Goal: Check status: Check status

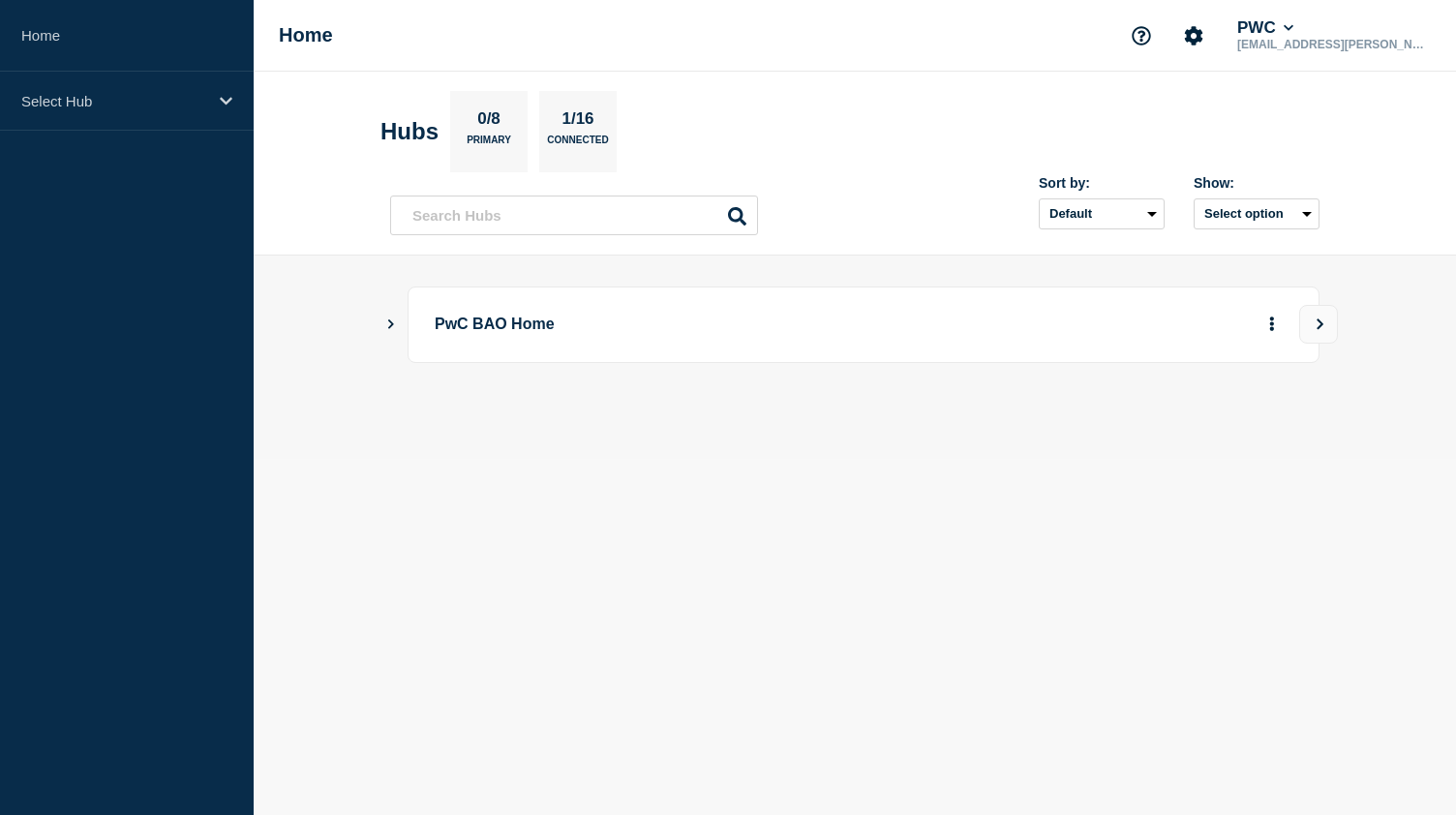
click at [391, 324] on icon "Show Connected Hubs" at bounding box center [391, 324] width 6 height 10
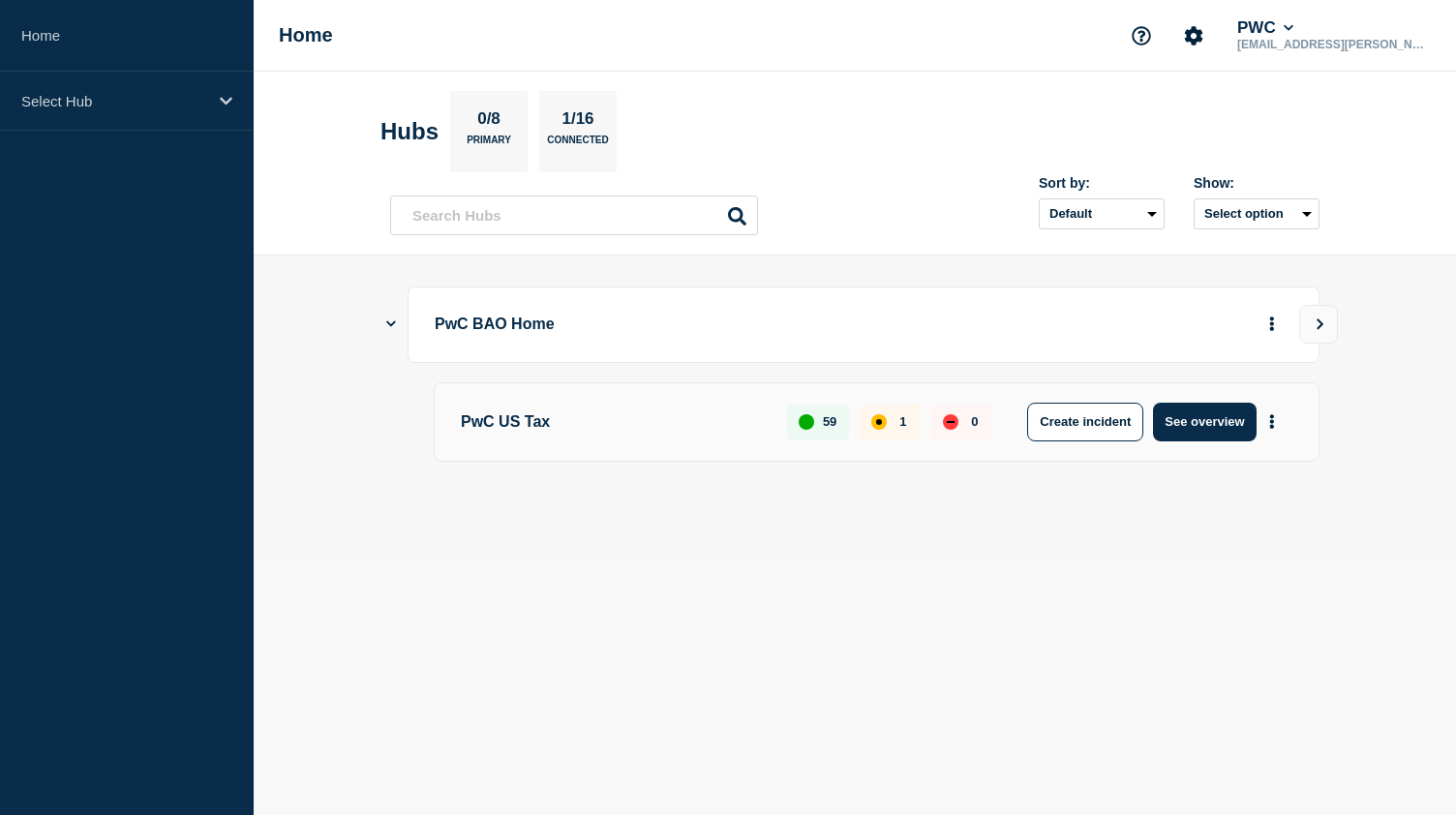
click at [528, 418] on p "PwC US Tax" at bounding box center [613, 422] width 304 height 39
click at [1229, 412] on button "See overview" at bounding box center [1203, 422] width 102 height 39
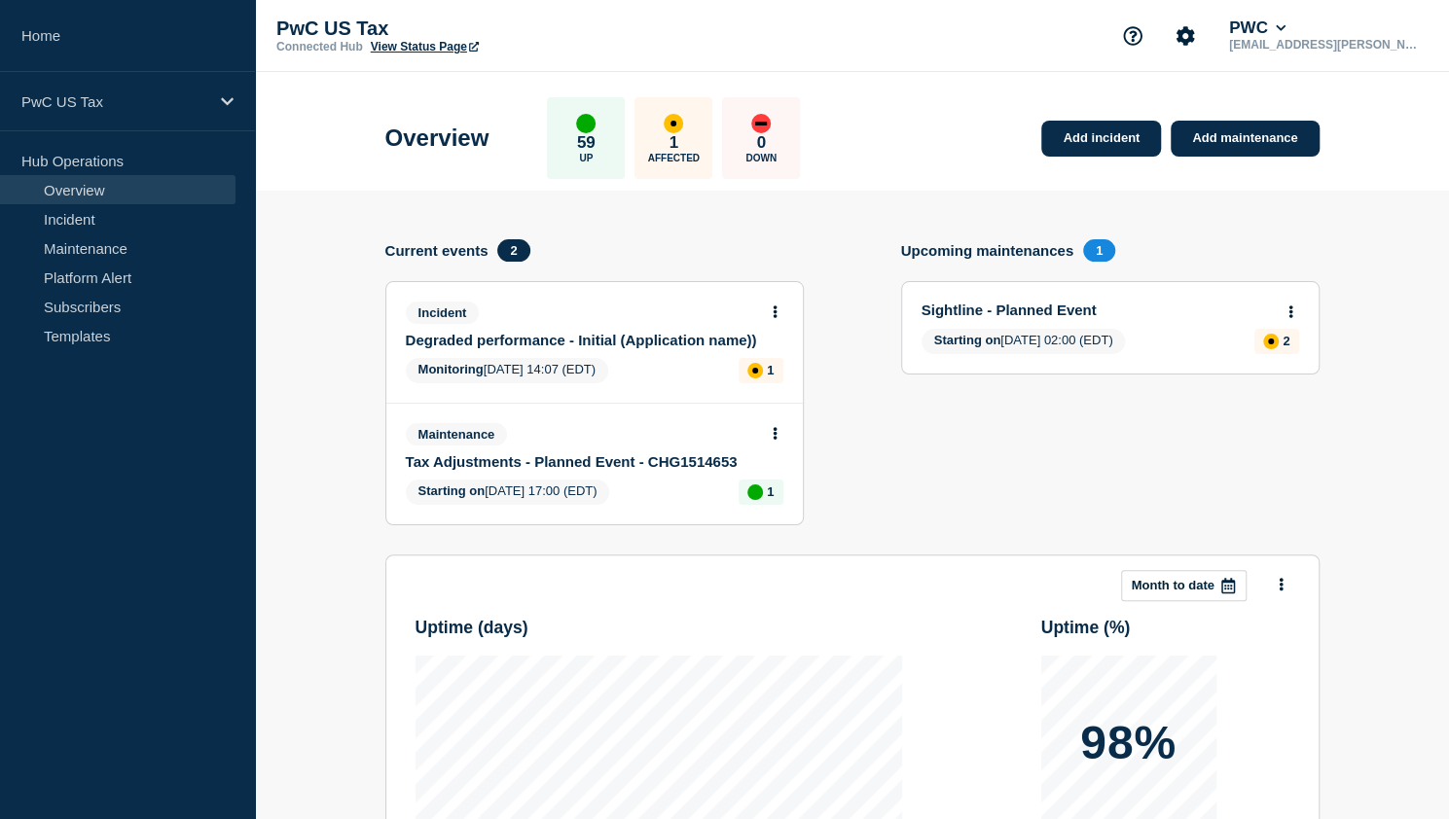
click at [1028, 309] on link "Sightline - Planned Event" at bounding box center [1097, 310] width 351 height 17
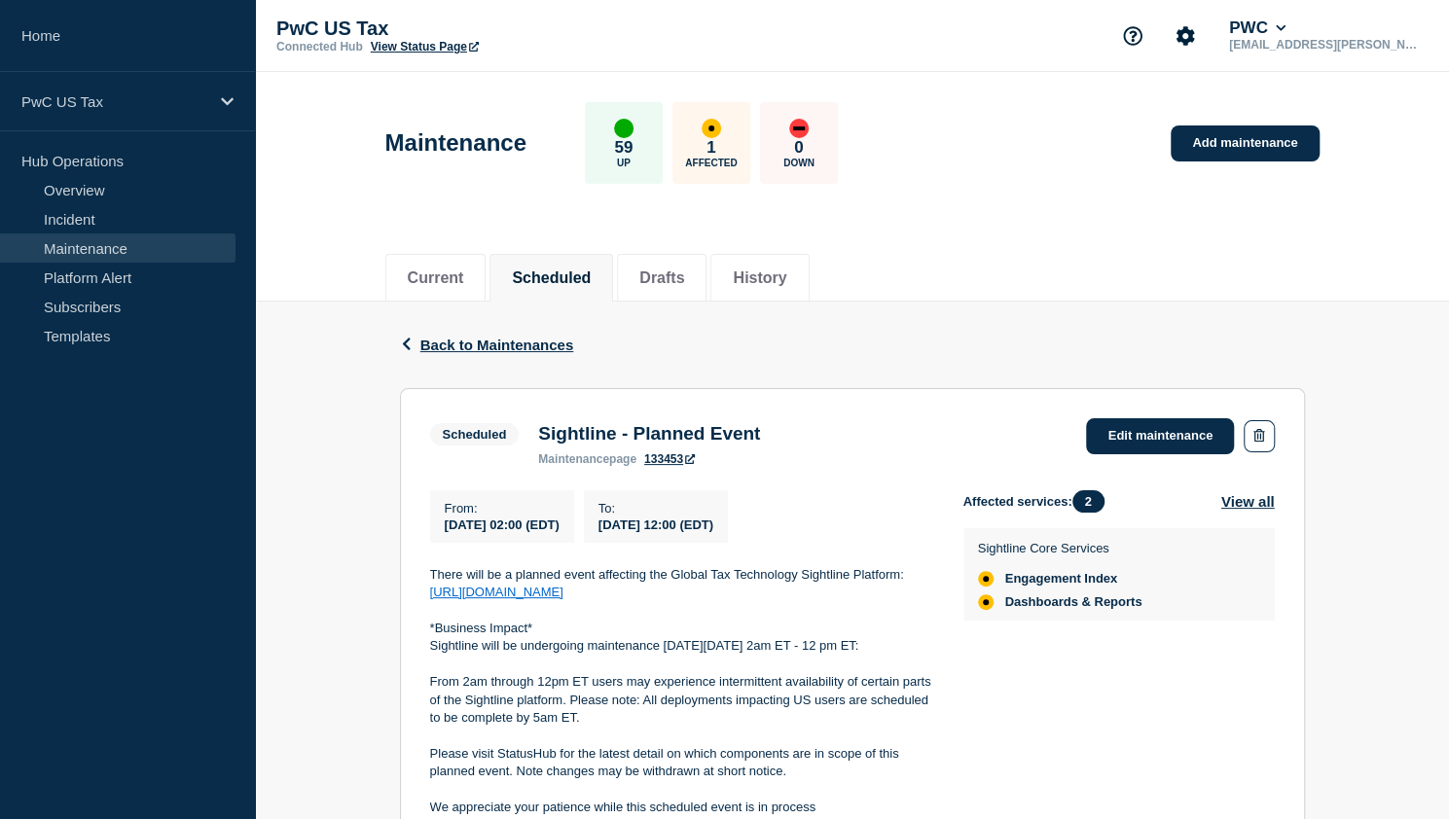
click at [559, 276] on button "Scheduled" at bounding box center [551, 279] width 79 height 18
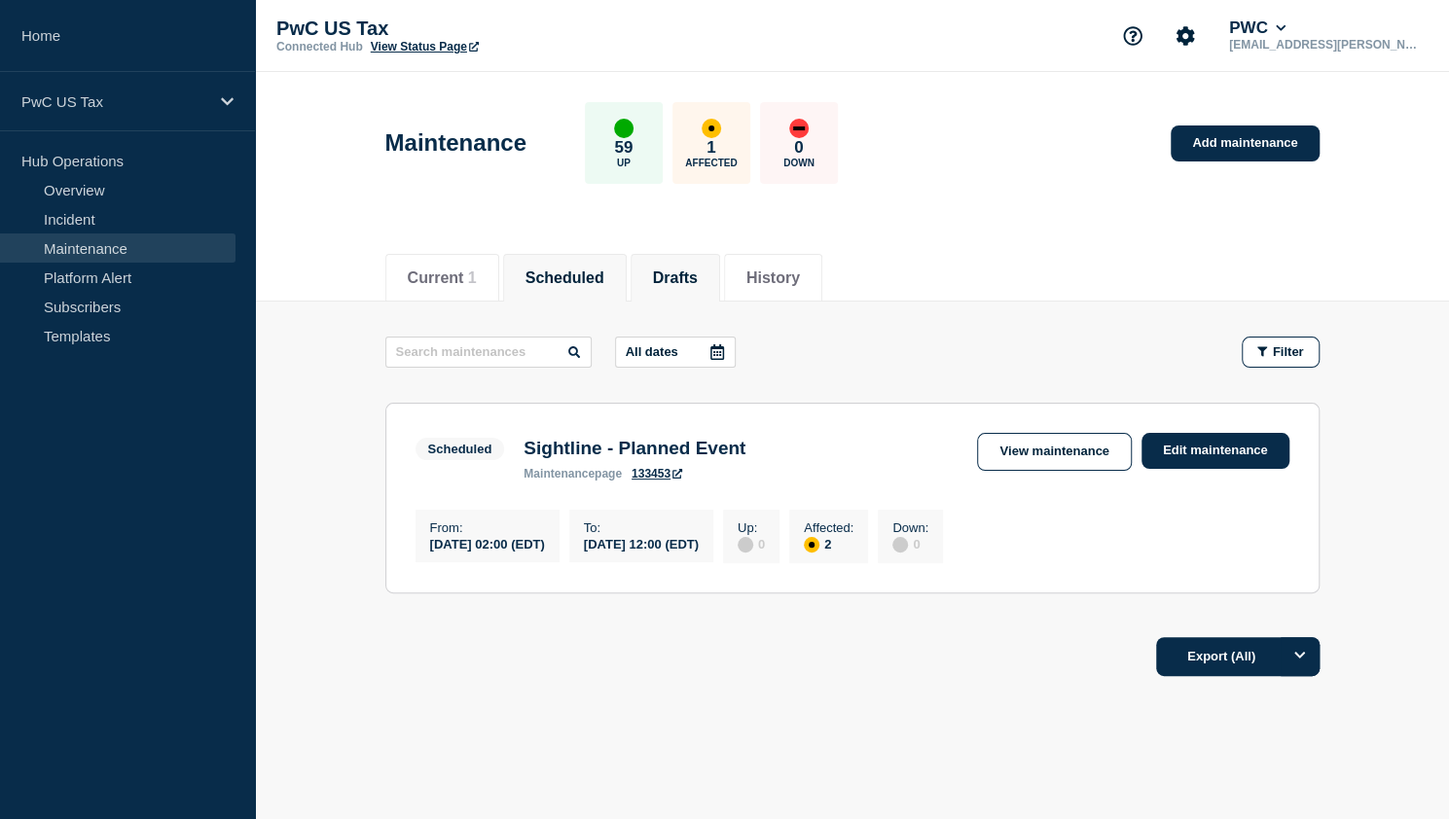
click at [664, 273] on li "Drafts" at bounding box center [676, 278] width 90 height 48
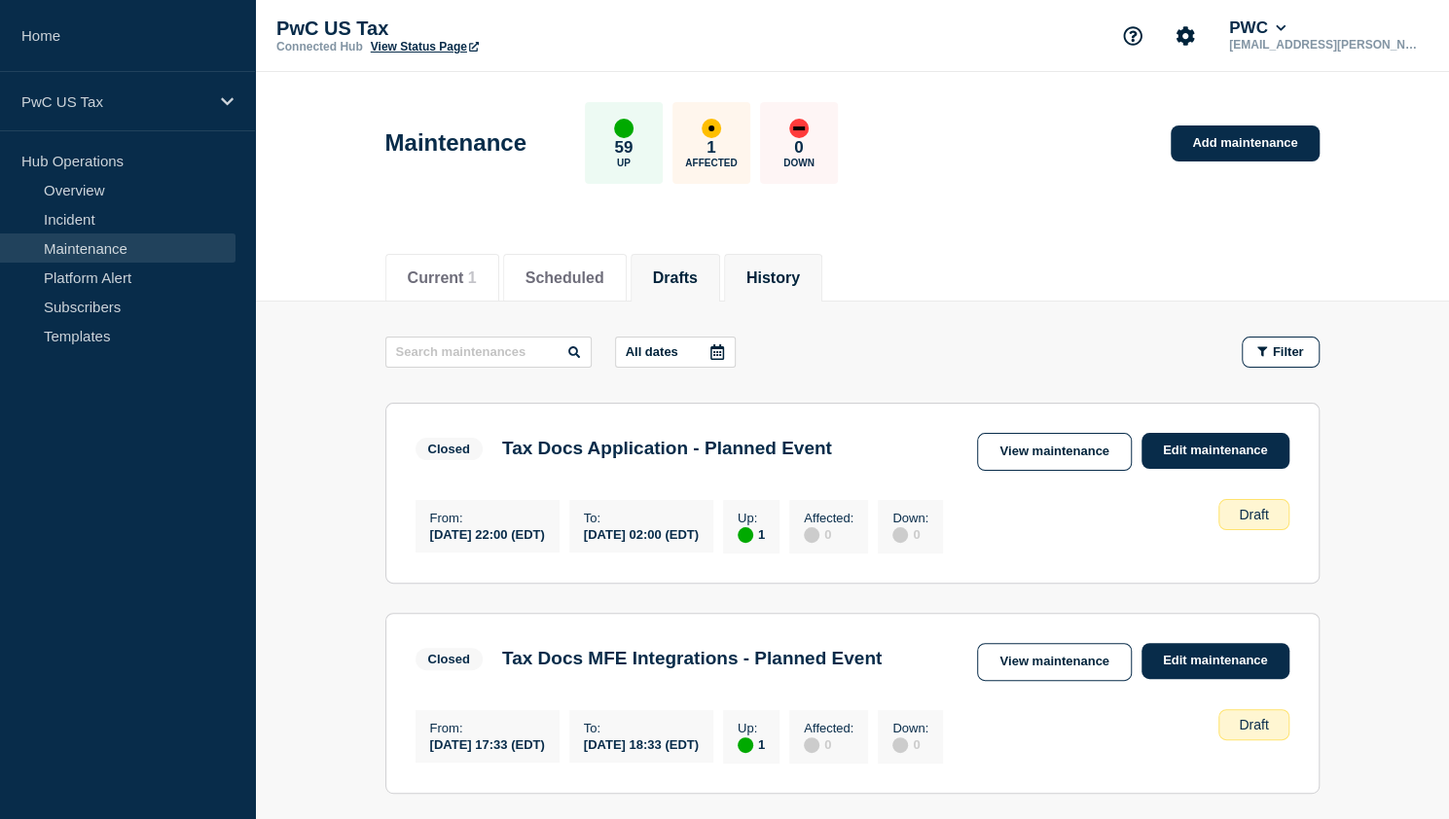
click at [800, 278] on button "History" at bounding box center [773, 279] width 54 height 18
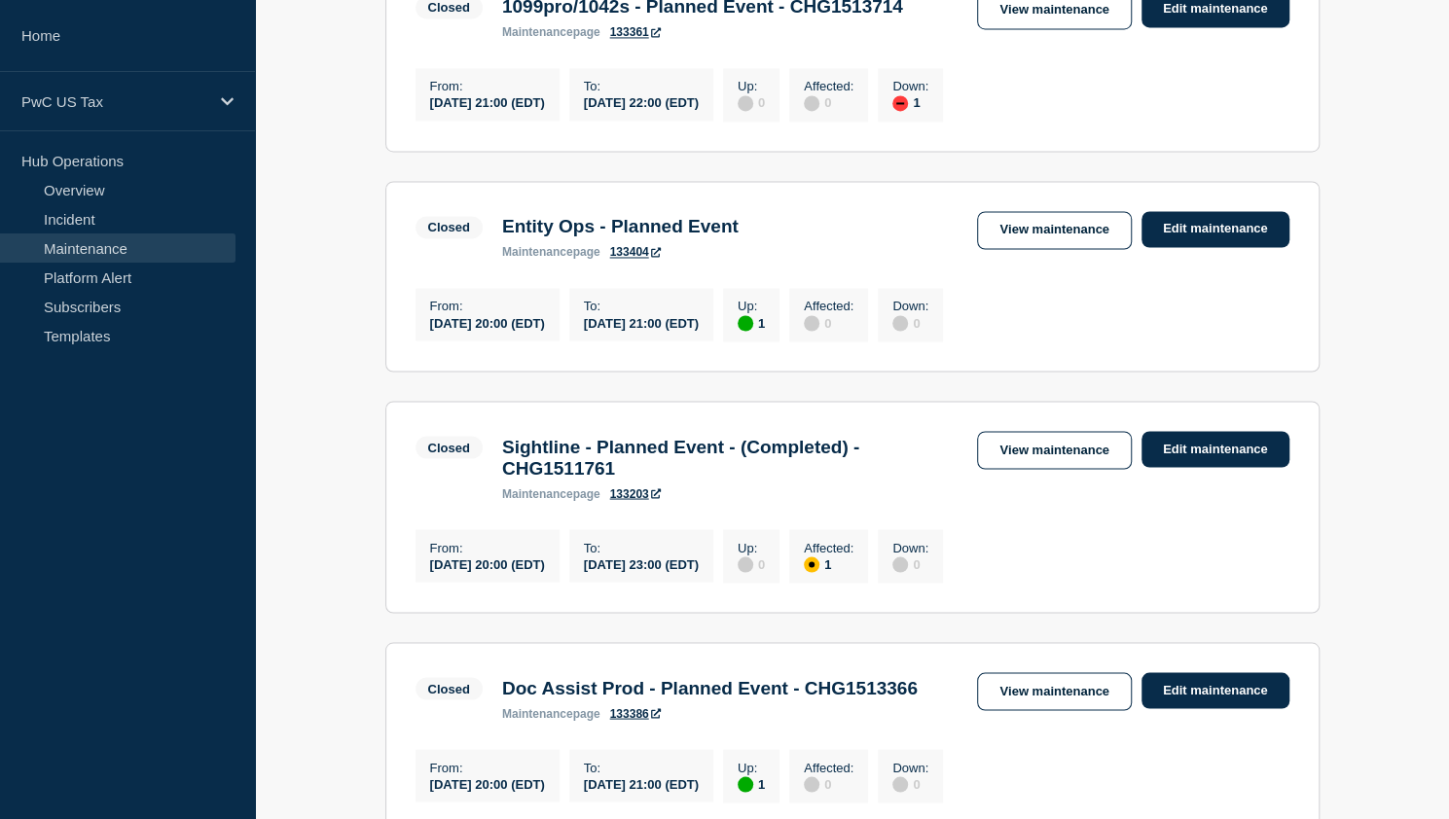
scroll to position [1835, 0]
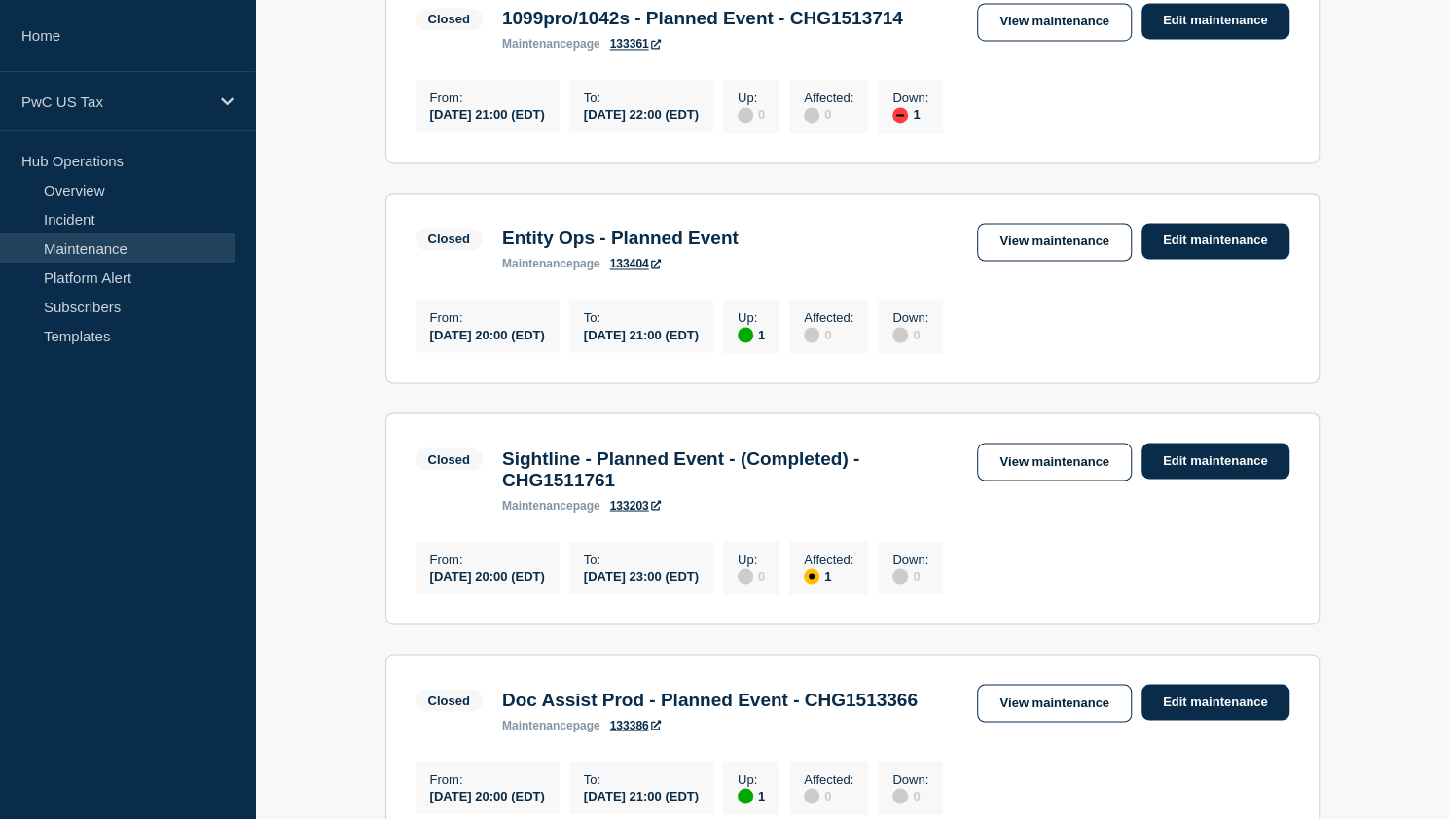
click at [646, 271] on link "133404" at bounding box center [635, 264] width 51 height 14
